Goal: Find contact information: Find contact information

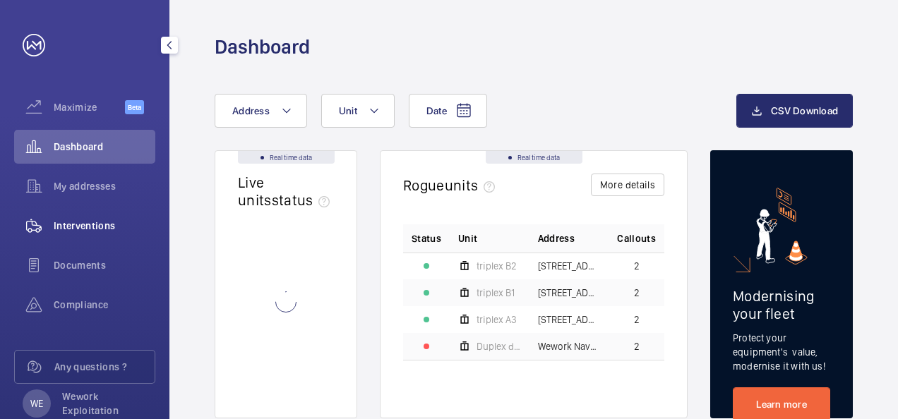
click at [88, 234] on div "Interventions" at bounding box center [84, 226] width 141 height 34
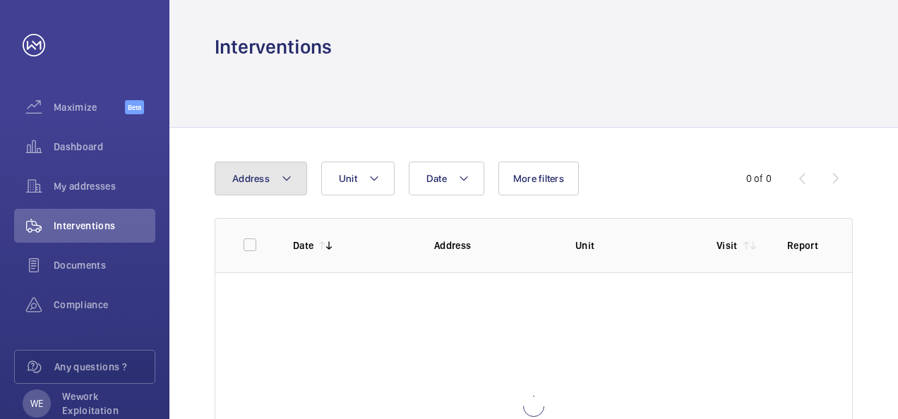
click at [287, 179] on mat-icon at bounding box center [286, 178] width 11 height 17
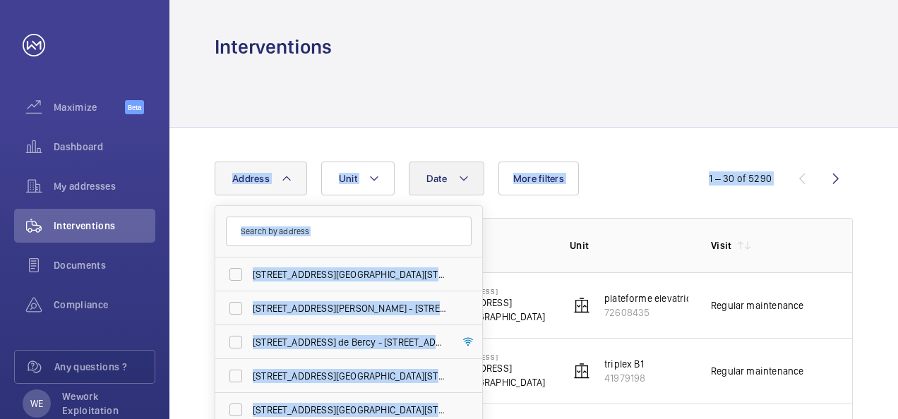
drag, startPoint x: 464, startPoint y: 251, endPoint x: 474, endPoint y: 183, distance: 68.5
click at [474, 183] on div "Date Address [STREET_ADDRESS][GEOGRAPHIC_DATA][STREET_ADDRESS][STREET_ADDRESS][…" at bounding box center [449, 179] width 469 height 34
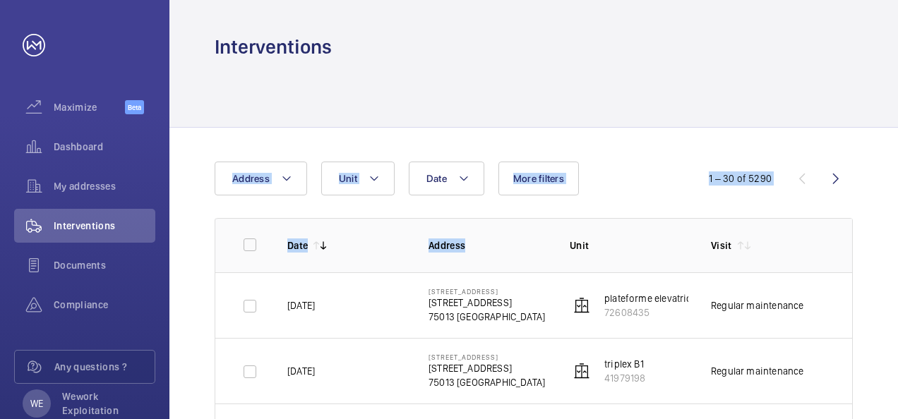
drag, startPoint x: 474, startPoint y: 183, endPoint x: 496, endPoint y: 208, distance: 33.0
click at [289, 177] on mat-icon at bounding box center [286, 178] width 11 height 17
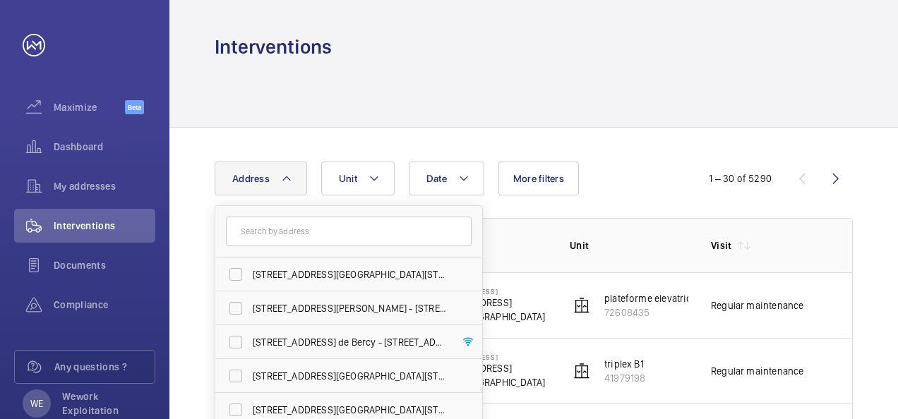
click at [478, 234] on form at bounding box center [348, 232] width 267 height 52
drag, startPoint x: 476, startPoint y: 234, endPoint x: 498, endPoint y: 167, distance: 71.2
click at [498, 167] on div "Date Address [STREET_ADDRESS][GEOGRAPHIC_DATA][STREET_ADDRESS][STREET_ADDRESS][…" at bounding box center [449, 179] width 469 height 34
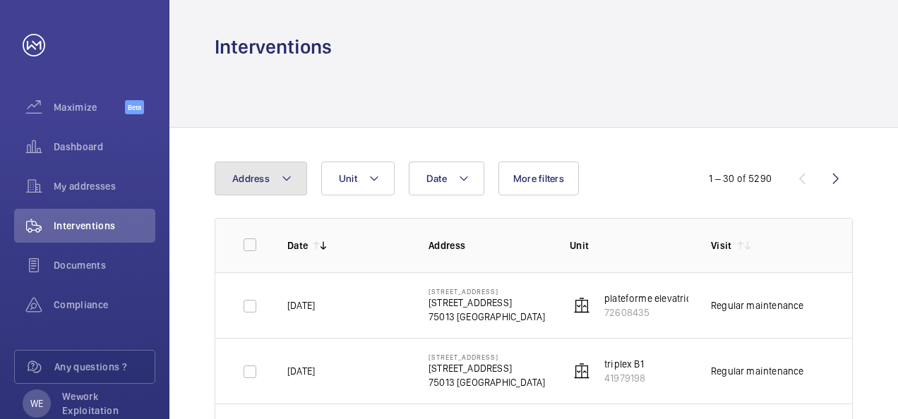
click at [290, 183] on mat-icon at bounding box center [286, 178] width 11 height 17
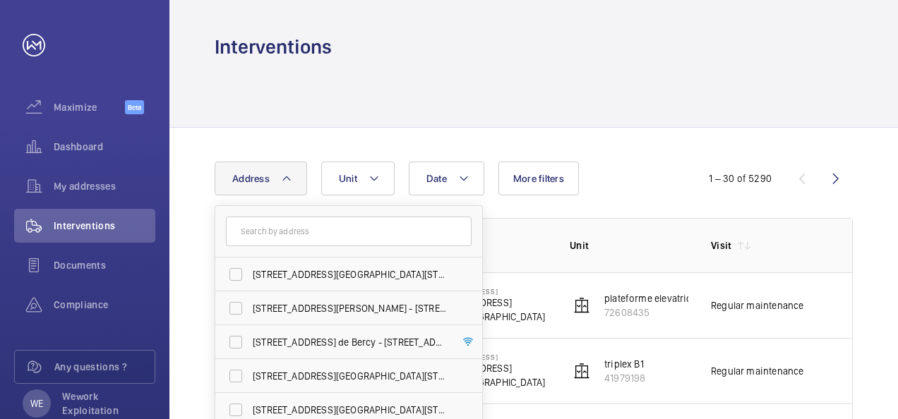
scroll to position [120, 0]
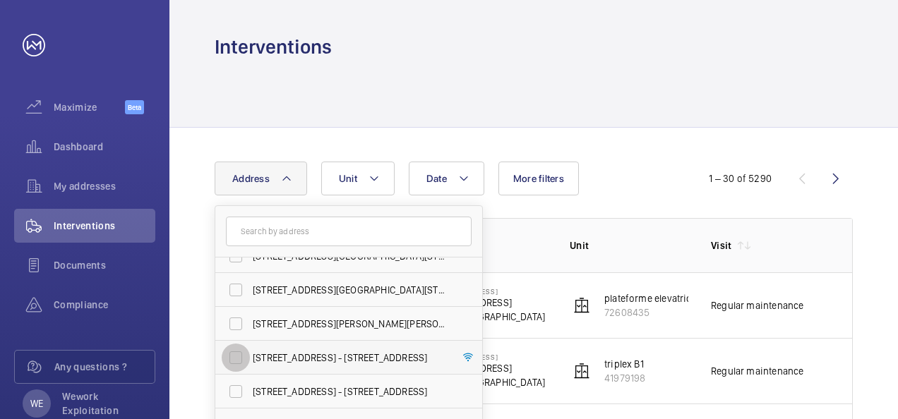
click at [236, 352] on input "[STREET_ADDRESS] - [STREET_ADDRESS]" at bounding box center [236, 358] width 28 height 28
checkbox input "true"
click at [627, 302] on p "triplex B1" at bounding box center [624, 298] width 41 height 14
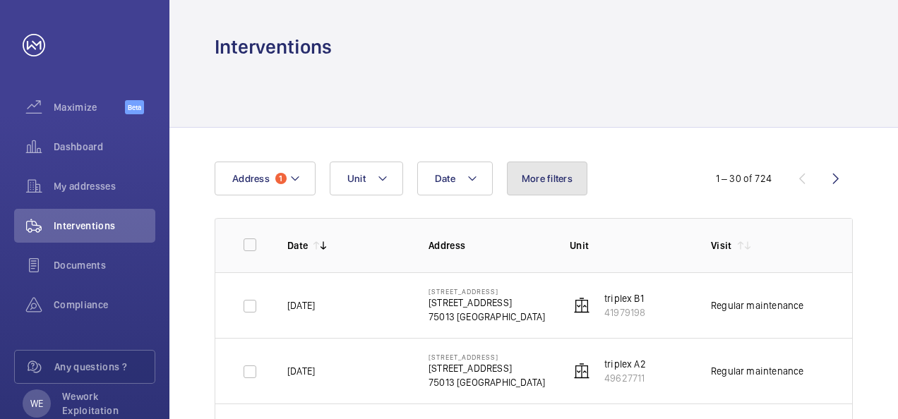
click at [557, 183] on span "More filters" at bounding box center [547, 178] width 51 height 11
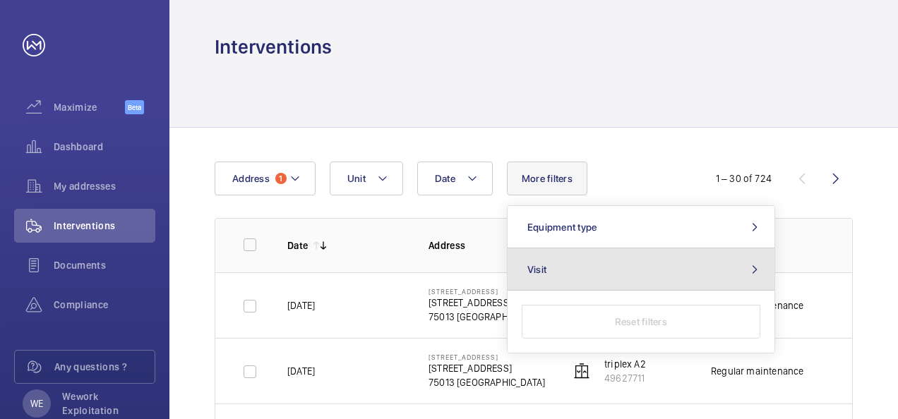
click at [749, 268] on mat-icon at bounding box center [754, 269] width 17 height 11
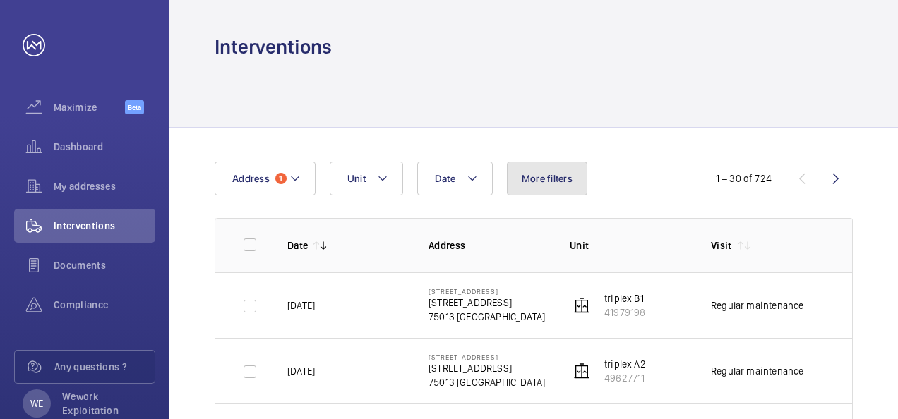
click at [546, 174] on span "More filters" at bounding box center [547, 178] width 51 height 11
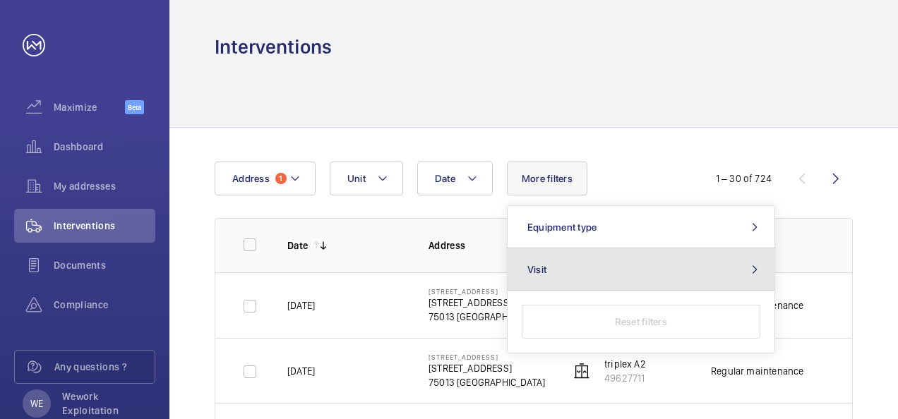
click at [749, 264] on mat-icon at bounding box center [754, 269] width 17 height 11
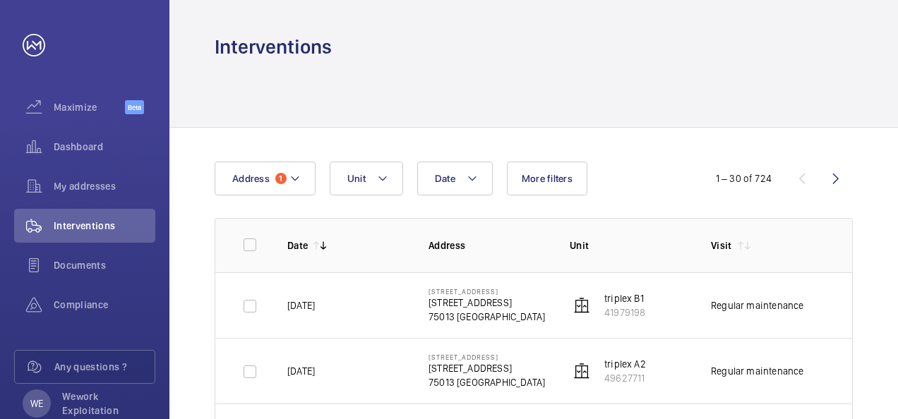
click at [73, 268] on span "Documents" at bounding box center [105, 265] width 102 height 14
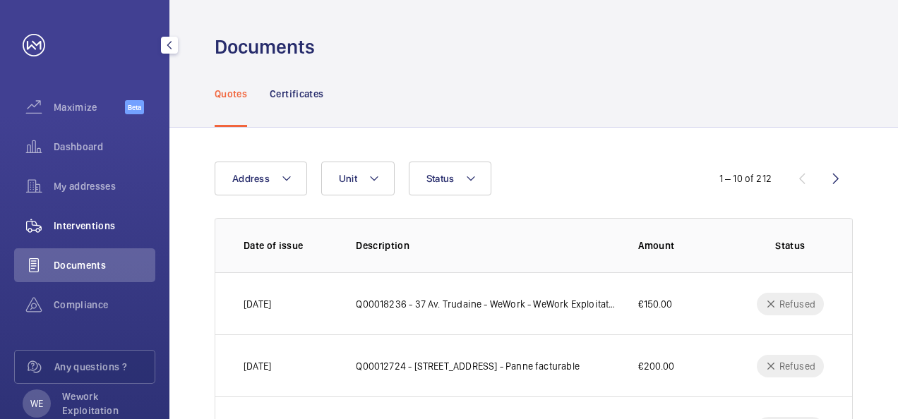
click at [93, 227] on span "Interventions" at bounding box center [105, 226] width 102 height 14
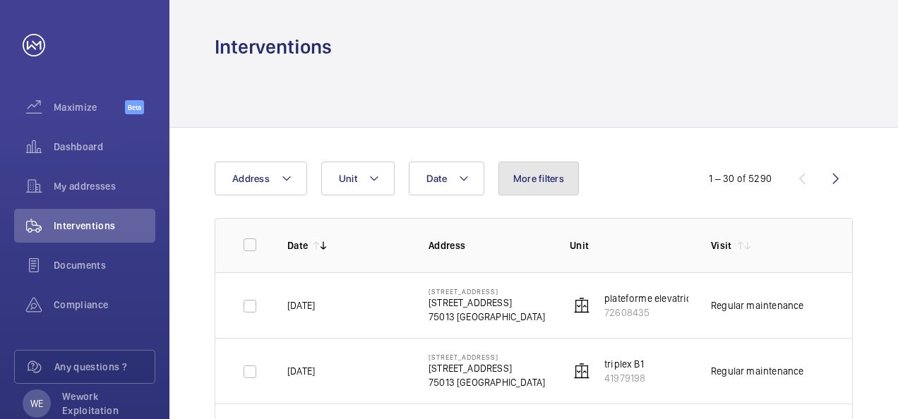
click at [528, 175] on span "More filters" at bounding box center [538, 178] width 51 height 11
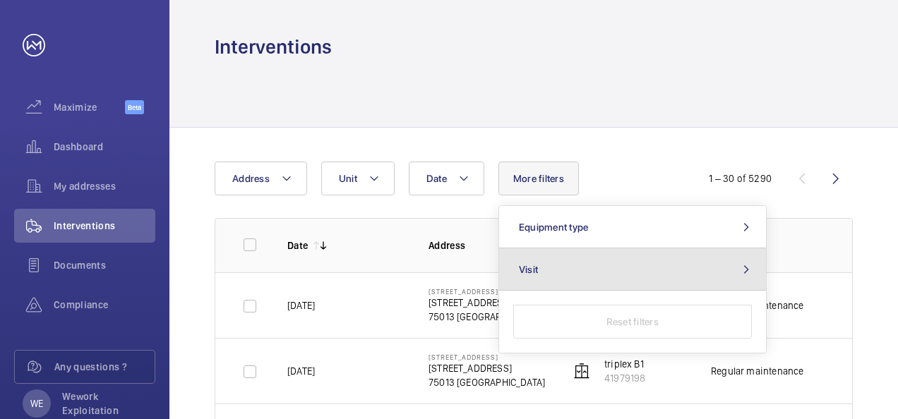
click at [529, 271] on span "Visit" at bounding box center [528, 269] width 19 height 11
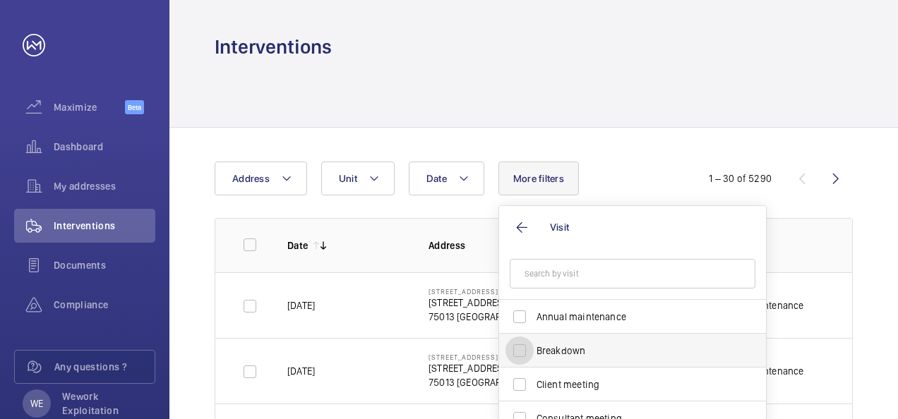
click at [514, 345] on input "Breakdown" at bounding box center [519, 351] width 28 height 28
checkbox input "true"
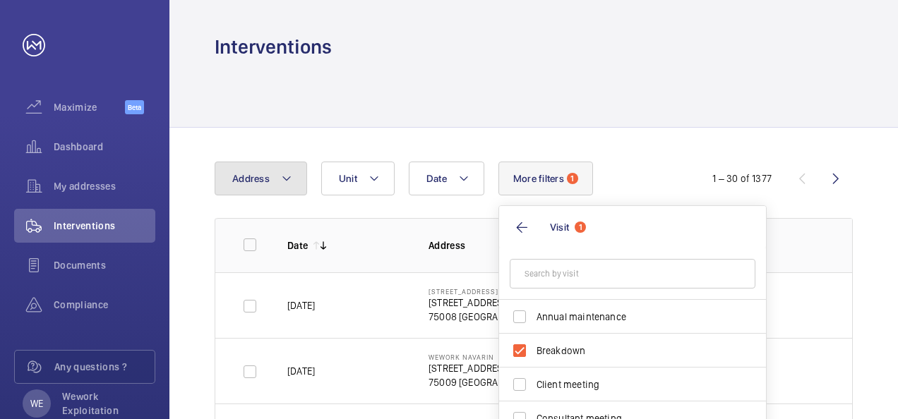
click at [284, 181] on mat-icon at bounding box center [286, 178] width 11 height 17
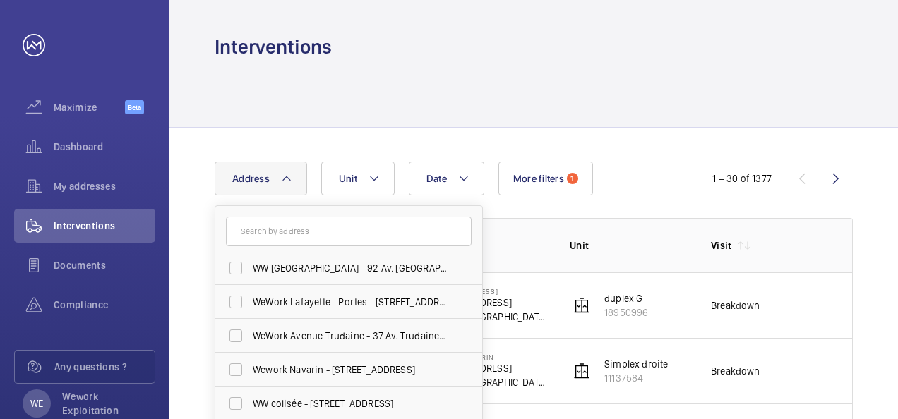
scroll to position [120, 0]
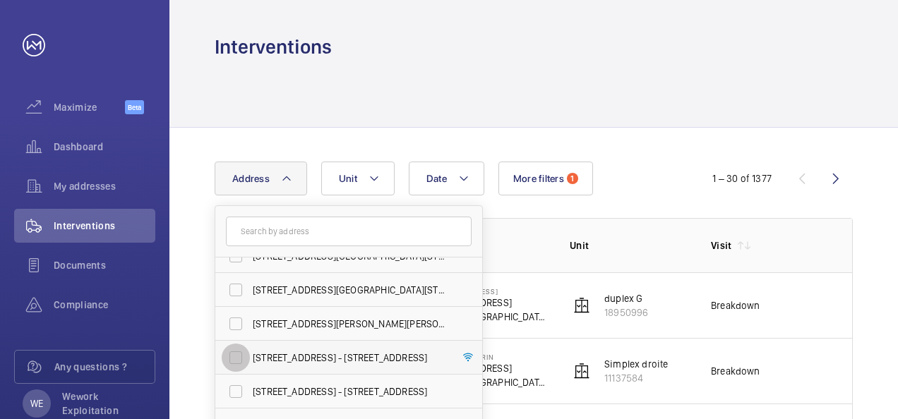
click at [235, 354] on input "[STREET_ADDRESS] - [STREET_ADDRESS]" at bounding box center [236, 358] width 28 height 28
checkbox input "true"
click at [560, 327] on td "triplex B2 10611520" at bounding box center [617, 305] width 141 height 66
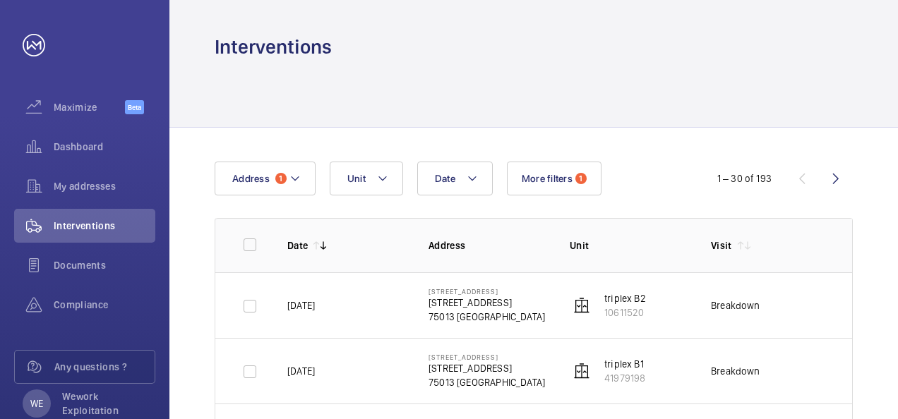
click at [463, 315] on p "75013 [GEOGRAPHIC_DATA]" at bounding box center [486, 317] width 116 height 14
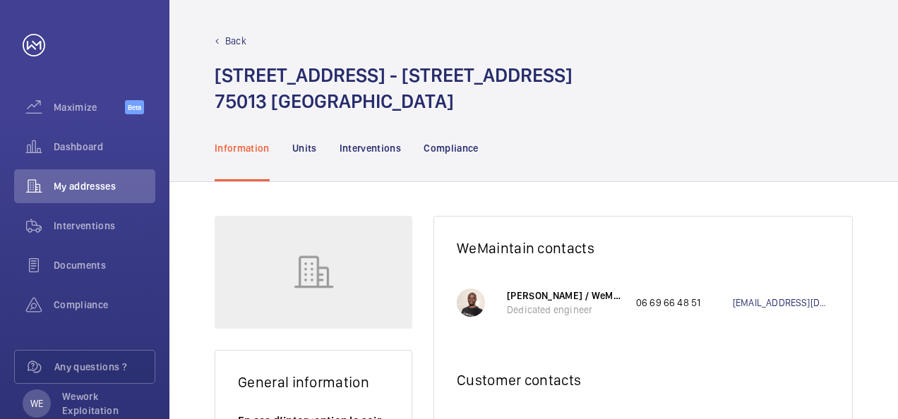
drag, startPoint x: 889, startPoint y: 405, endPoint x: 881, endPoint y: 248, distance: 156.9
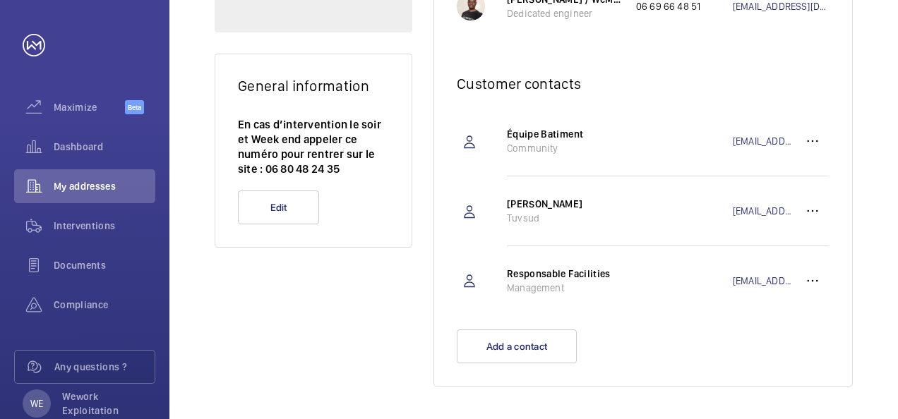
scroll to position [297, 0]
